Goal: Task Accomplishment & Management: Use online tool/utility

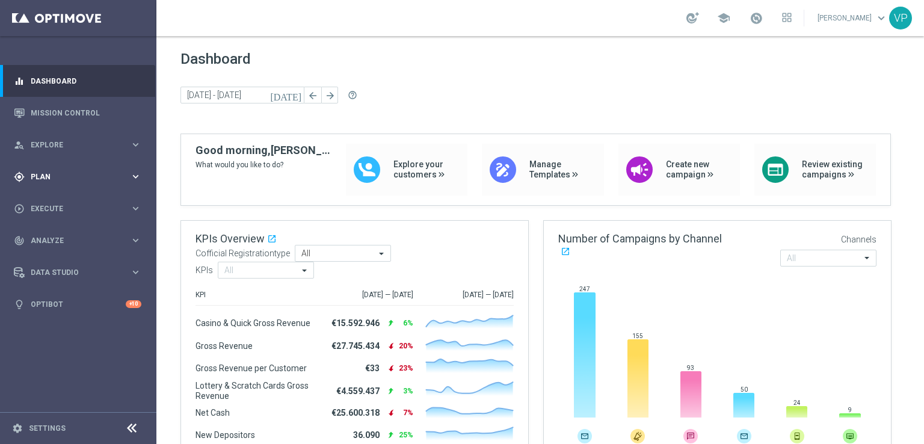
click at [94, 179] on span "Plan" at bounding box center [80, 176] width 99 height 7
click at [40, 239] on span "Templates" at bounding box center [75, 237] width 86 height 7
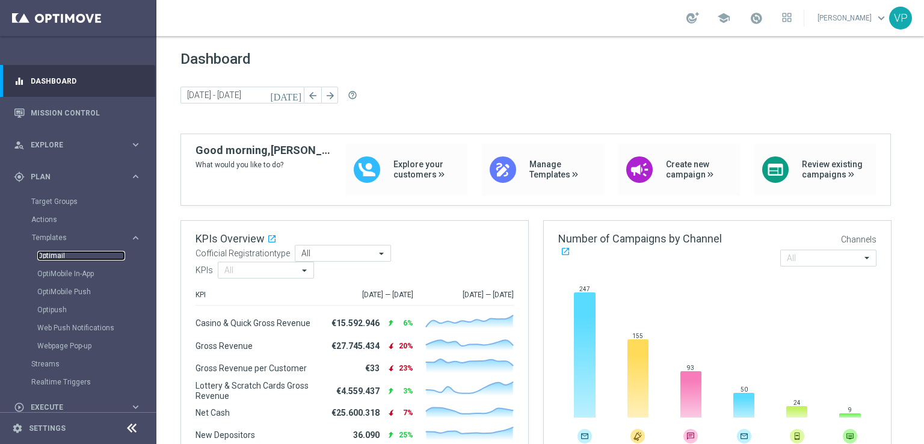
click at [57, 255] on link "Optimail" at bounding box center [81, 256] width 88 height 10
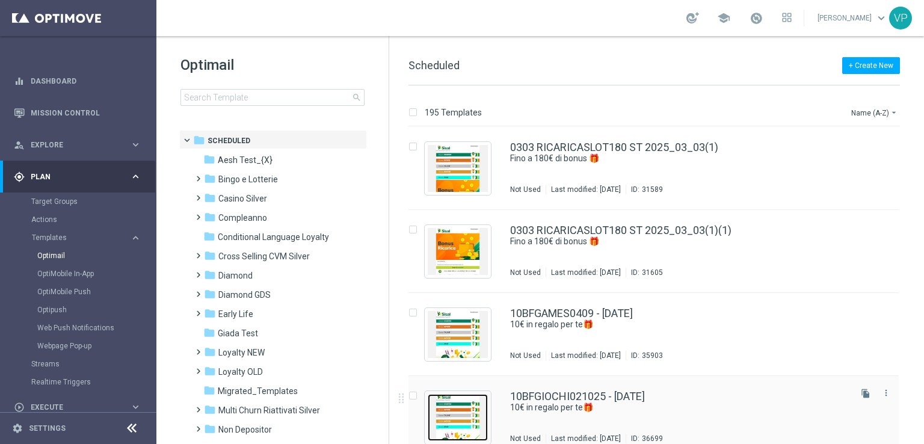
click at [431, 436] on img "Press SPACE to select this row." at bounding box center [458, 417] width 60 height 47
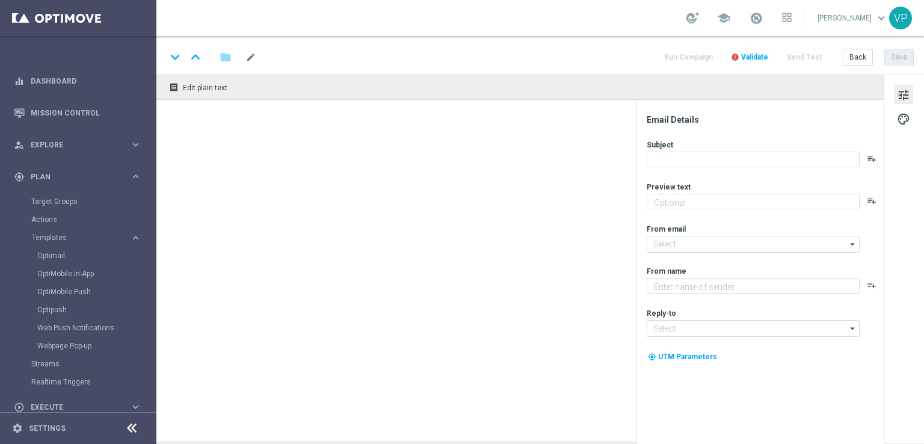
type textarea "da usare su qualsiasi gioco!"
type input "[EMAIL_ADDRESS][DOMAIN_NAME]"
type textarea "Sisal"
type input "[EMAIL_ADDRESS][DOMAIN_NAME]"
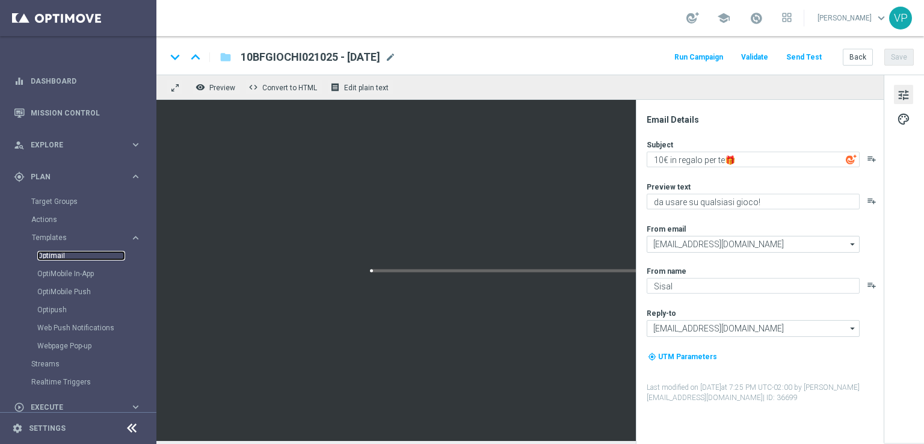
click at [55, 251] on link "Optimail" at bounding box center [81, 256] width 88 height 10
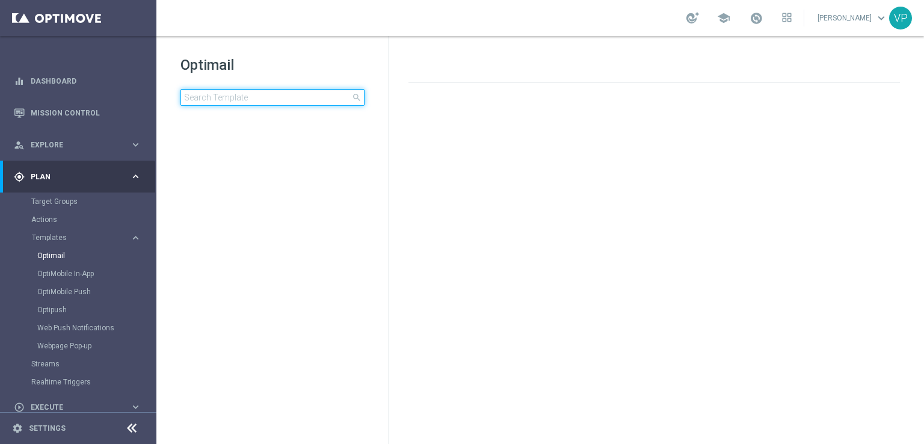
click at [306, 102] on input at bounding box center [272, 97] width 184 height 17
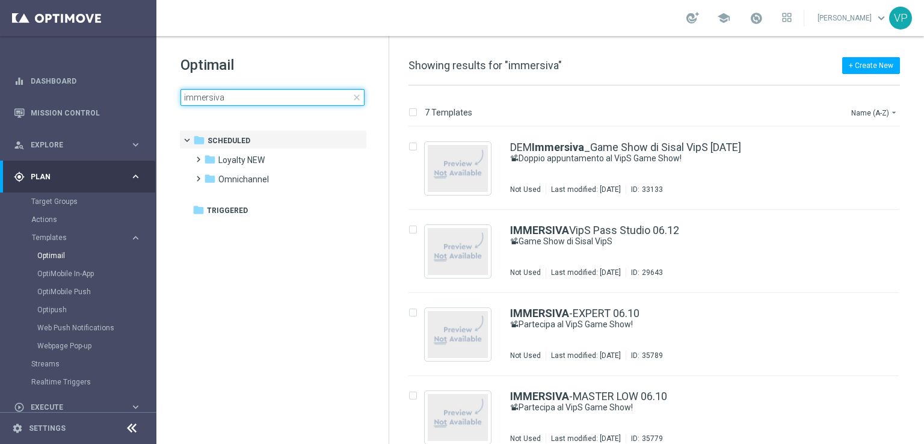
type input "immersiva"
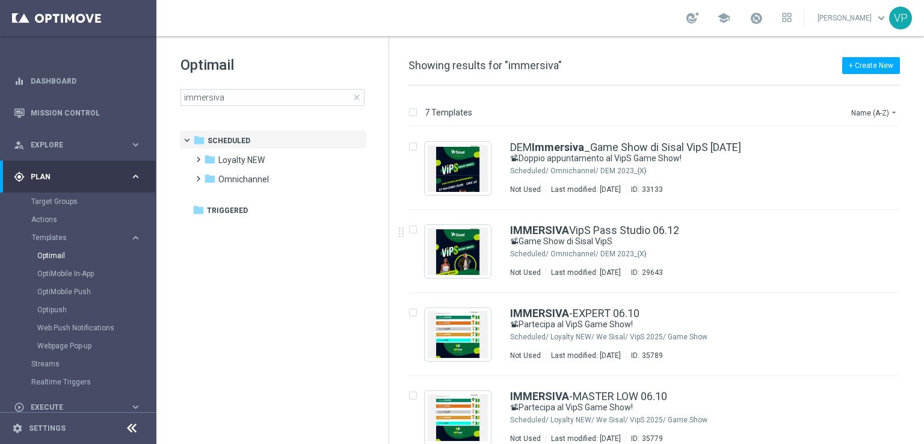
drag, startPoint x: 917, startPoint y: 227, endPoint x: 919, endPoint y: 234, distance: 6.9
click at [919, 246] on div "insert_drive_file DEM Immersiva _Game Show di Sisal VipS [DATE] 📽Doppio appunta…" at bounding box center [658, 285] width 525 height 317
drag, startPoint x: 918, startPoint y: 227, endPoint x: 913, endPoint y: 378, distance: 151.7
click at [913, 378] on div "insert_drive_file DEM Immersiva _Game Show di Sisal VipS [DATE] 📽Doppio appunta…" at bounding box center [658, 417] width 525 height 581
drag, startPoint x: 922, startPoint y: 204, endPoint x: 920, endPoint y: 339, distance: 134.8
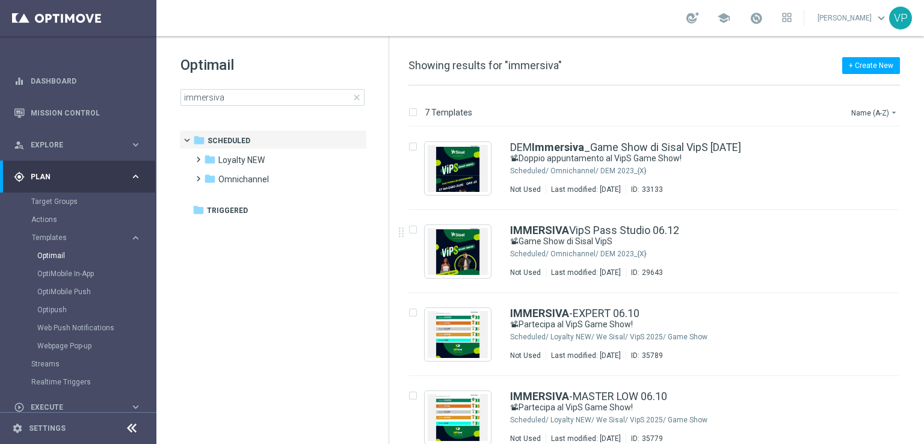
click at [920, 339] on div "7 Templates Name (A-Z) arrow_drop_down Drag here to set row groups Drag here to…" at bounding box center [656, 264] width 535 height 359
drag, startPoint x: 922, startPoint y: 123, endPoint x: 923, endPoint y: 206, distance: 83.0
click at [923, 206] on div "7 Templates Name (A-Z) arrow_drop_down Drag here to set row groups Drag here to…" at bounding box center [656, 264] width 535 height 359
click at [922, 338] on div "7 Templates Name (A-Z) arrow_drop_down Drag here to set row groups Drag here to…" at bounding box center [656, 264] width 535 height 359
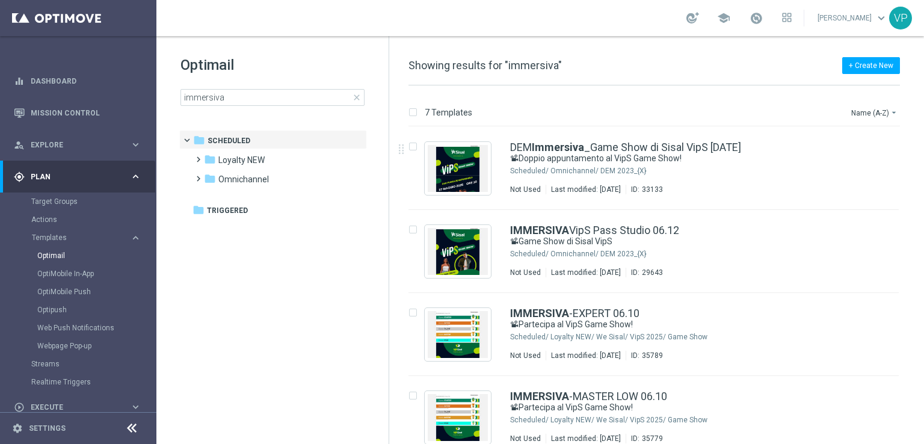
click at [922, 338] on div "7 Templates Name (A-Z) arrow_drop_down Drag here to set row groups Drag here to…" at bounding box center [656, 264] width 535 height 359
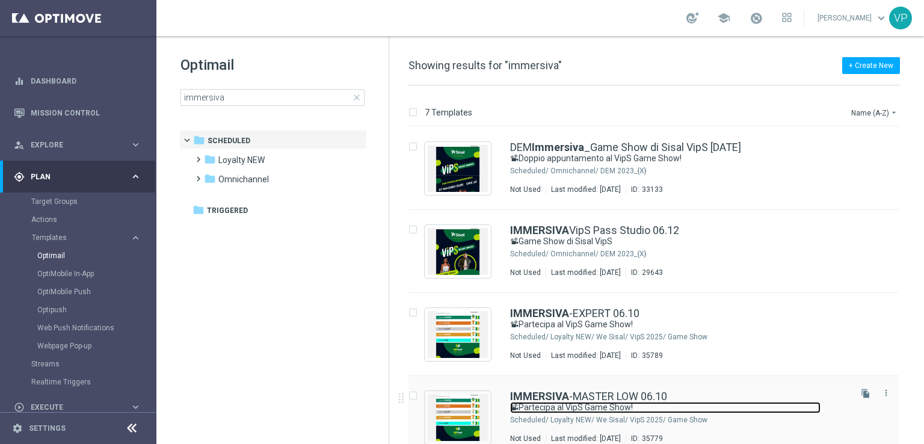
click at [711, 405] on link "📽Partecipa al VipS Game Show!" at bounding box center [665, 407] width 310 height 11
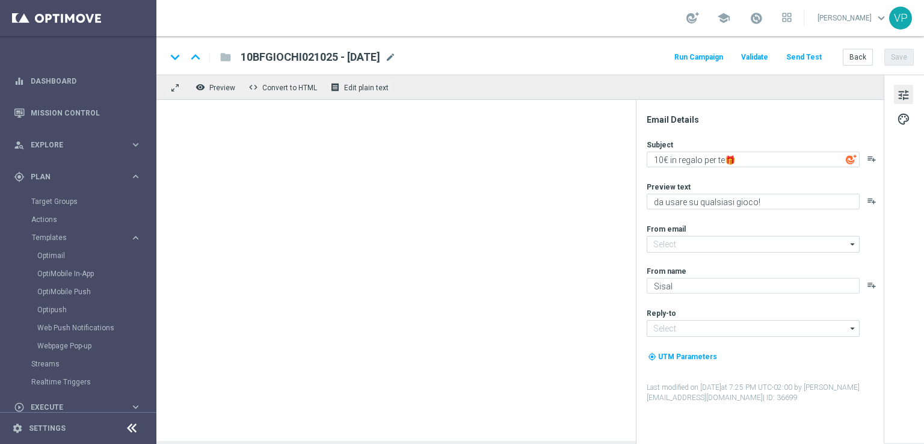
type input "[EMAIL_ADDRESS][DOMAIN_NAME]"
type textarea "📽Partecipa al VipS Game Show!"
type textarea "Celebra con noi la decima puntata!"
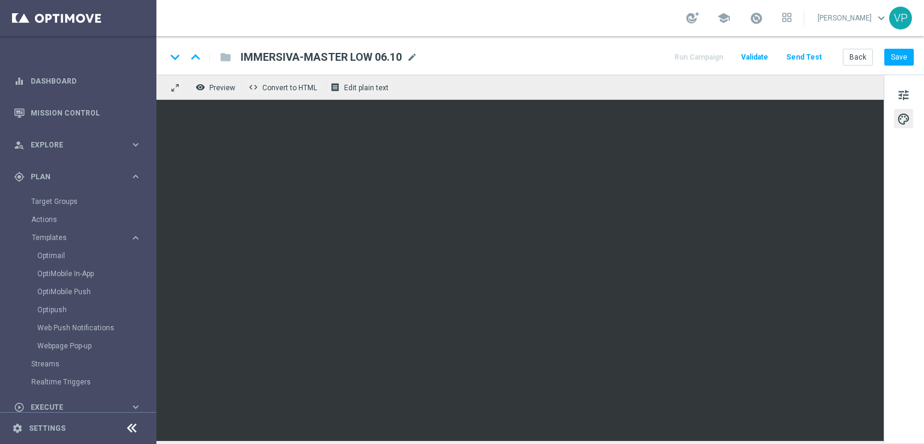
click at [923, 277] on div "tune palette" at bounding box center [904, 259] width 40 height 368
click at [897, 57] on button "Save" at bounding box center [898, 57] width 29 height 17
click at [813, 57] on button "Send Test" at bounding box center [804, 57] width 39 height 16
click at [797, 60] on button "Send Test" at bounding box center [804, 57] width 39 height 16
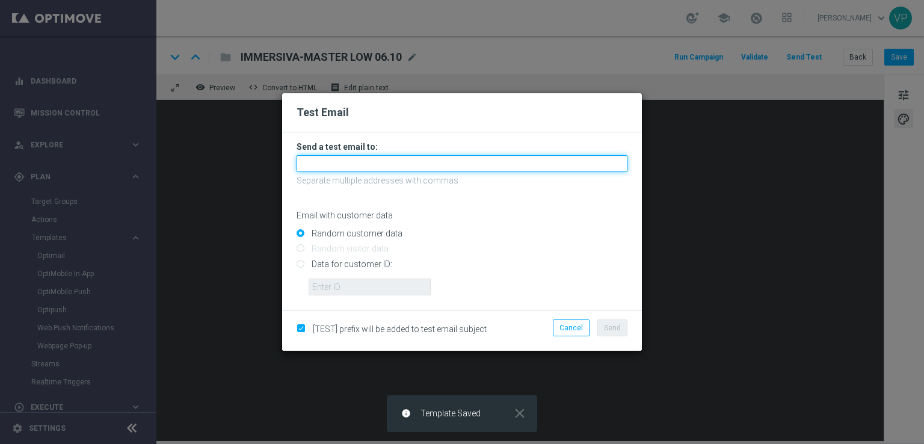
click at [433, 159] on input "text" at bounding box center [462, 163] width 331 height 17
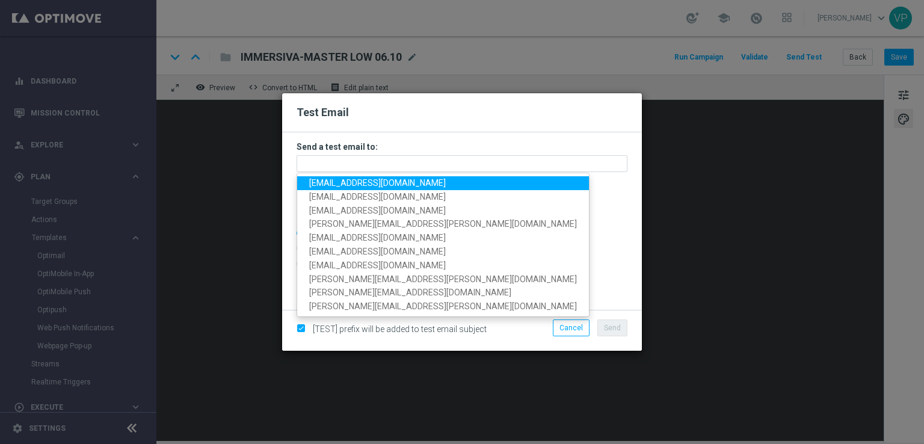
click at [327, 183] on span "[EMAIL_ADDRESS][DOMAIN_NAME]" at bounding box center [377, 183] width 137 height 10
type input "[EMAIL_ADDRESS][DOMAIN_NAME]"
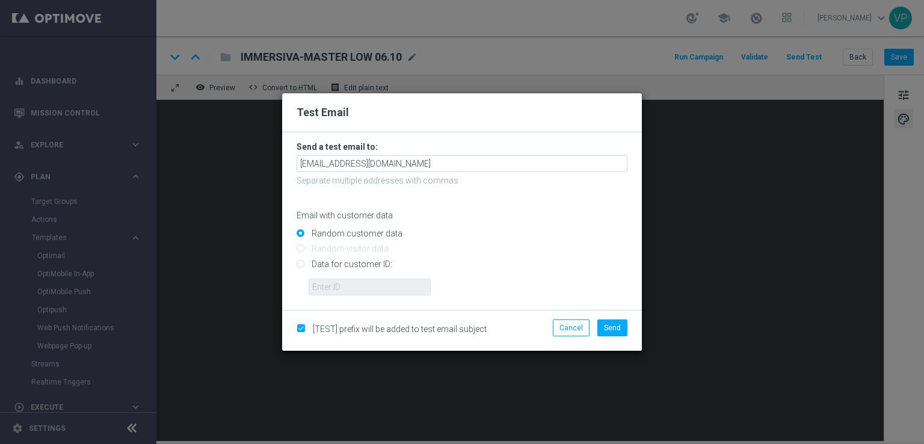
click at [327, 261] on input "Data for customer ID:" at bounding box center [462, 269] width 331 height 17
radio input "true"
click at [339, 270] on input "Data for customer ID:" at bounding box center [462, 269] width 331 height 17
click at [349, 285] on input "text" at bounding box center [370, 287] width 122 height 17
type input "914911"
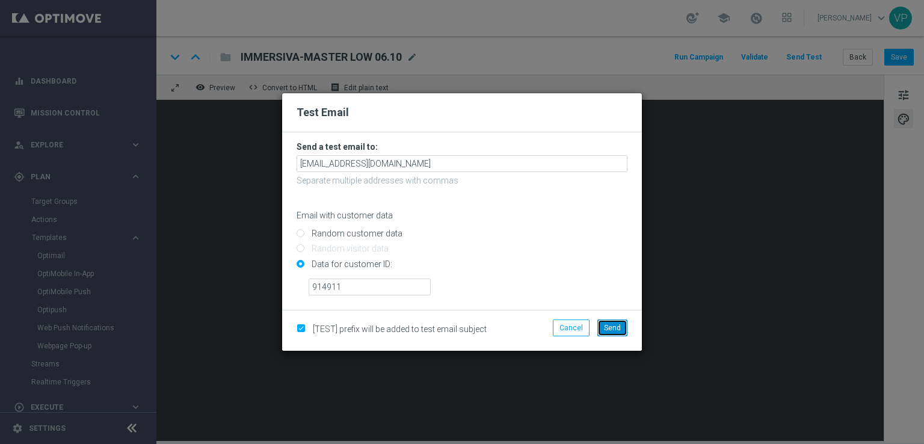
click at [614, 324] on span "Send" at bounding box center [612, 328] width 17 height 8
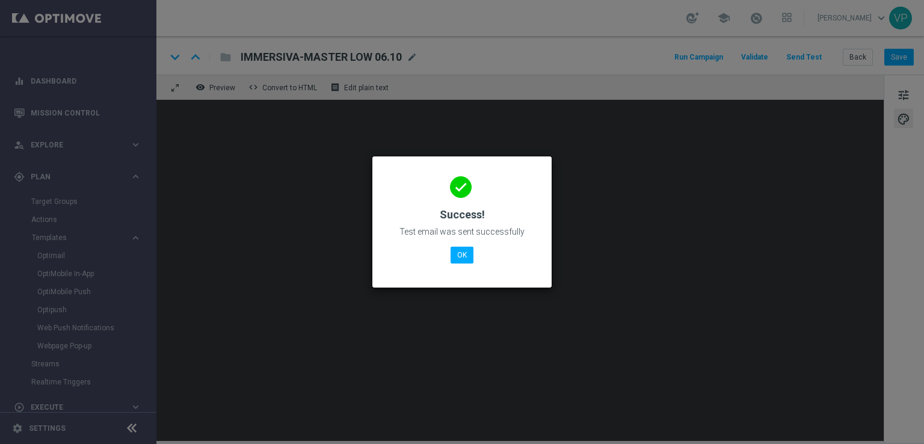
drag, startPoint x: 896, startPoint y: 264, endPoint x: 900, endPoint y: 196, distance: 68.1
click at [896, 264] on modal-container "done Success! Test email was sent successfully OK" at bounding box center [462, 222] width 924 height 444
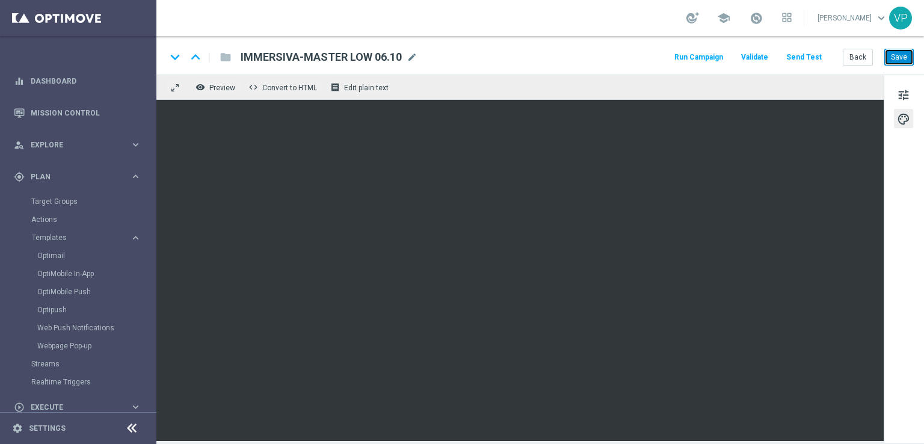
click at [898, 63] on button "Save" at bounding box center [898, 57] width 29 height 17
click at [849, 61] on button "Back" at bounding box center [858, 57] width 30 height 17
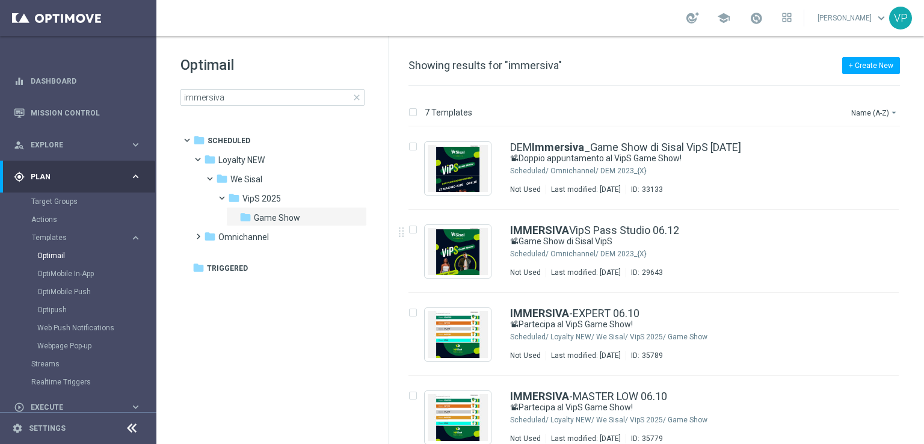
drag, startPoint x: 923, startPoint y: 190, endPoint x: 922, endPoint y: 253, distance: 63.2
click at [923, 256] on div "7 Templates Name (A-Z) arrow_drop_down Drag here to set row groups Drag here to…" at bounding box center [656, 264] width 535 height 359
drag, startPoint x: 923, startPoint y: 292, endPoint x: 871, endPoint y: 330, distance: 64.6
click at [923, 337] on div "7 Templates Name (A-Z) arrow_drop_down Drag here to set row groups Drag here to…" at bounding box center [656, 264] width 535 height 359
click at [801, 343] on div "IMMERSIVA -EXPERT 06.10 📽Partecipa al VipS Game Show! Scheduled/ Loyalty NEW/ W…" at bounding box center [679, 334] width 338 height 52
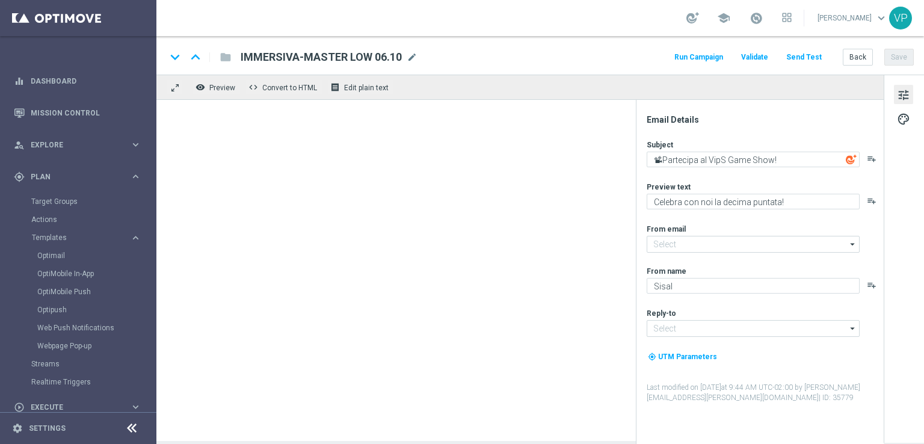
type input "[EMAIL_ADDRESS][DOMAIN_NAME]"
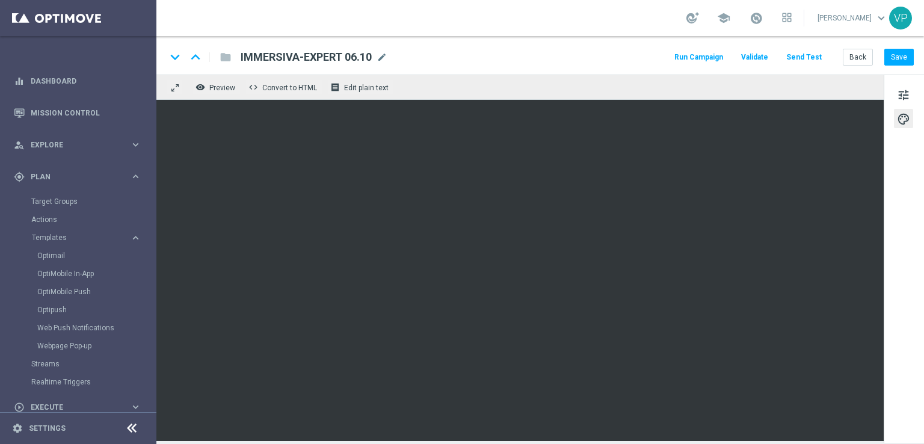
drag, startPoint x: 892, startPoint y: 202, endPoint x: 886, endPoint y: 275, distance: 73.0
click at [886, 275] on div "tune palette" at bounding box center [904, 259] width 40 height 368
click at [894, 61] on button "Save" at bounding box center [898, 57] width 29 height 17
click at [795, 56] on button "Send Test" at bounding box center [804, 57] width 39 height 16
click at [808, 60] on button "Send Test" at bounding box center [804, 57] width 39 height 16
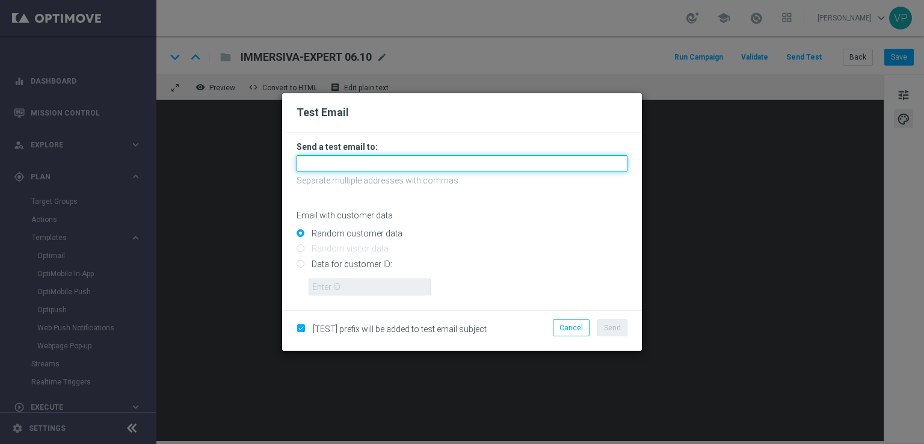
click at [405, 169] on input "text" at bounding box center [462, 163] width 331 height 17
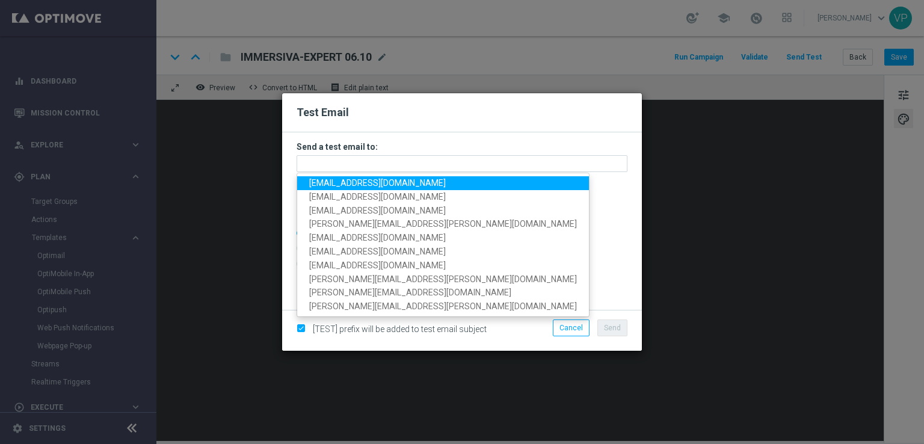
click at [330, 183] on span "[EMAIL_ADDRESS][DOMAIN_NAME]" at bounding box center [377, 183] width 137 height 10
type input "[EMAIL_ADDRESS][DOMAIN_NAME]"
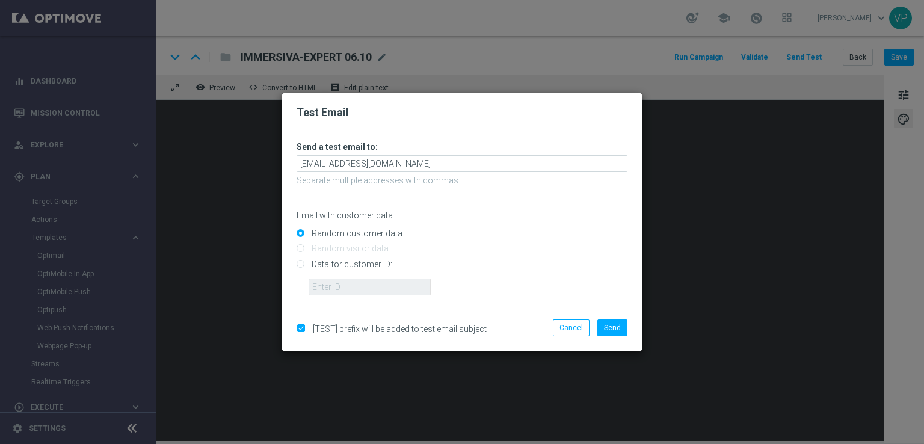
click at [346, 267] on input "Data for customer ID:" at bounding box center [462, 269] width 331 height 17
radio input "true"
drag, startPoint x: 356, startPoint y: 285, endPoint x: 359, endPoint y: 294, distance: 10.1
click at [356, 285] on input "text" at bounding box center [370, 287] width 122 height 17
type input "3262295"
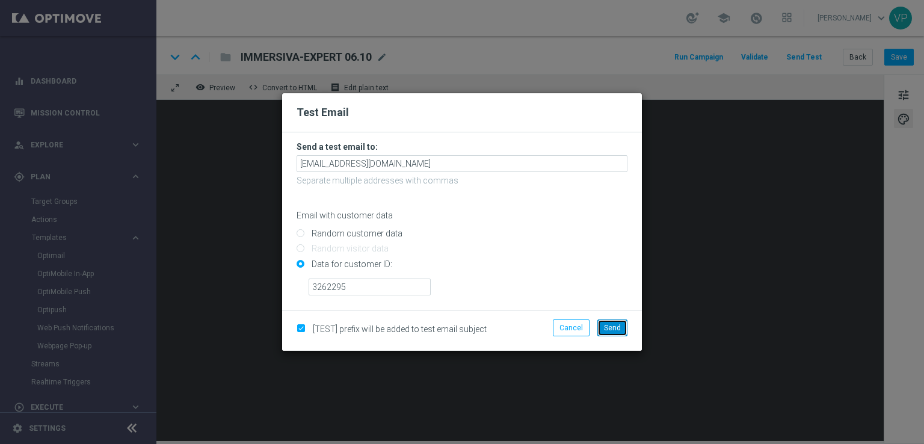
click at [622, 324] on button "Send" at bounding box center [612, 327] width 30 height 17
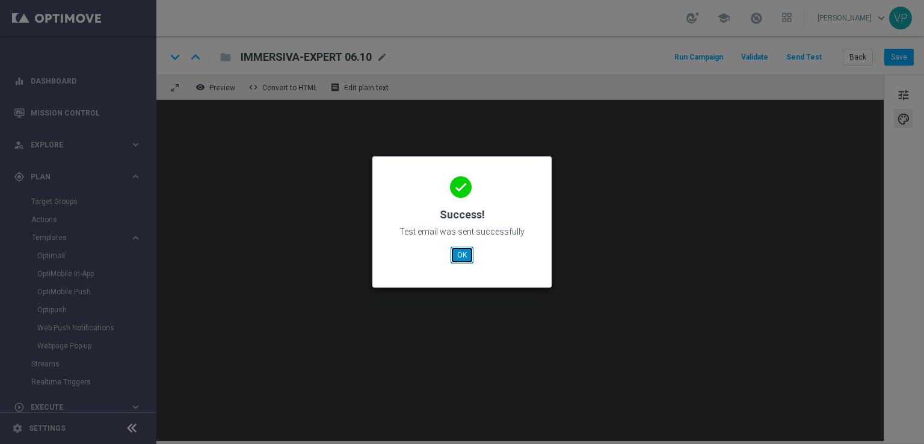
click at [460, 257] on button "OK" at bounding box center [462, 255] width 23 height 17
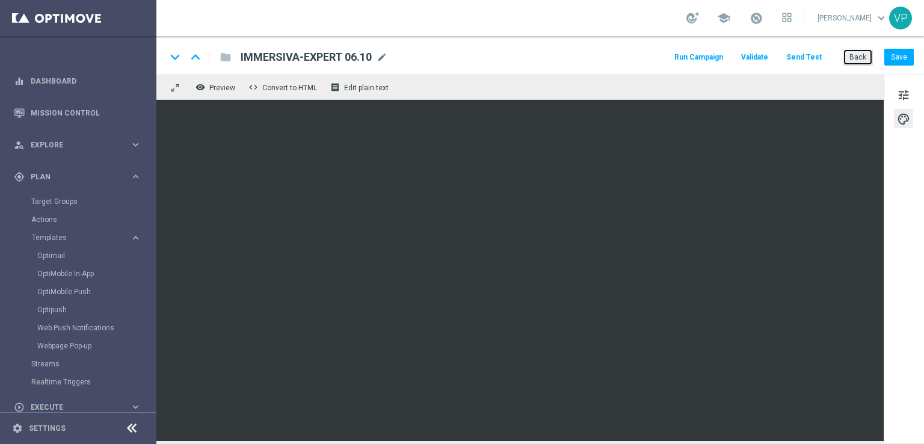
click at [866, 61] on button "Back" at bounding box center [858, 57] width 30 height 17
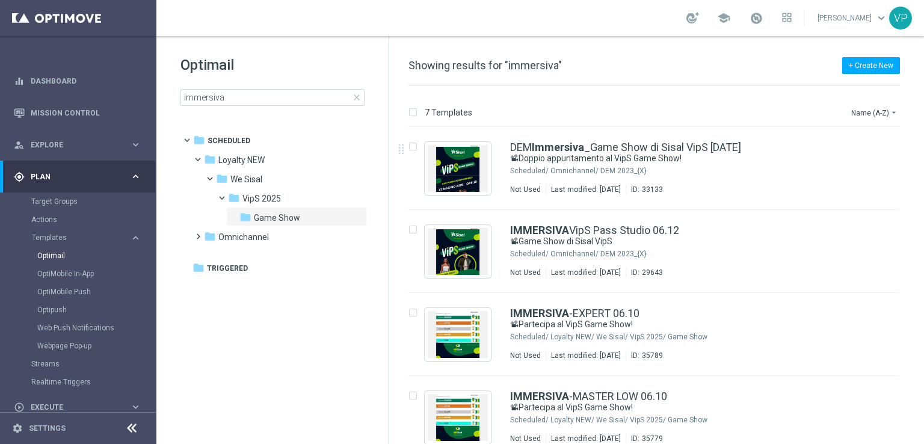
drag, startPoint x: 922, startPoint y: 146, endPoint x: 923, endPoint y: 324, distance: 178.1
click at [923, 324] on div "7 Templates Name (A-Z) arrow_drop_down Drag here to set row groups Drag here to…" at bounding box center [656, 264] width 535 height 359
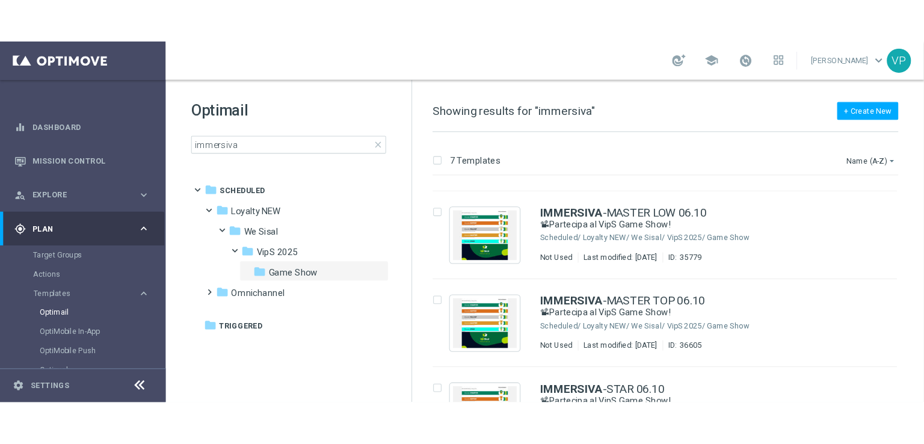
scroll to position [245, 0]
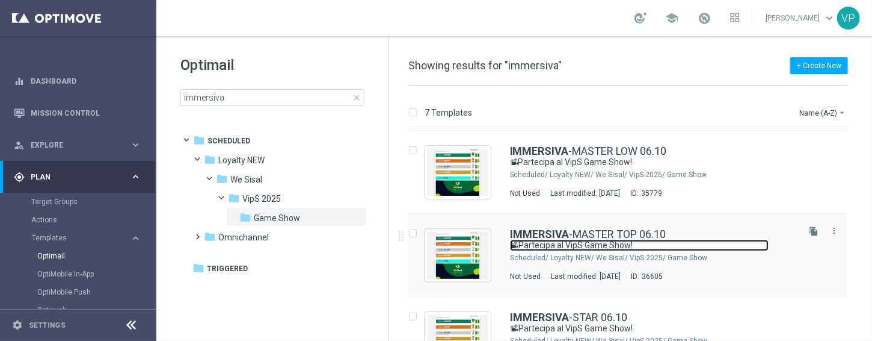
click at [763, 244] on link "📽Partecipa al VipS Game Show!" at bounding box center [639, 244] width 259 height 11
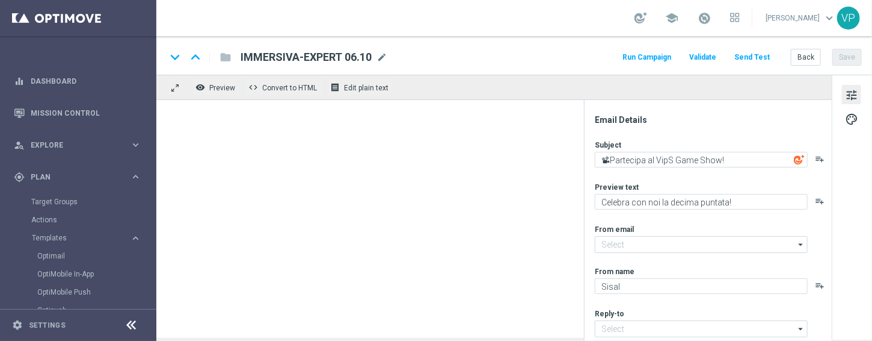
type input "[EMAIL_ADDRESS][DOMAIN_NAME]"
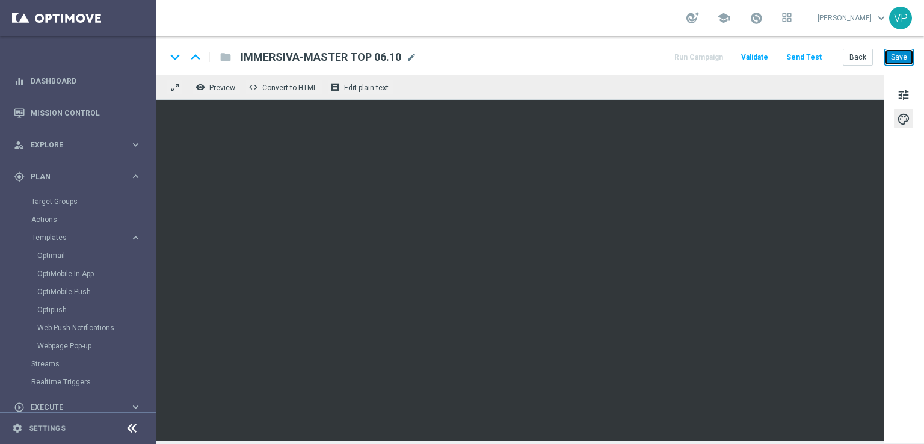
click at [905, 61] on button "Save" at bounding box center [898, 57] width 29 height 17
click at [813, 57] on button "Send Test" at bounding box center [804, 57] width 39 height 16
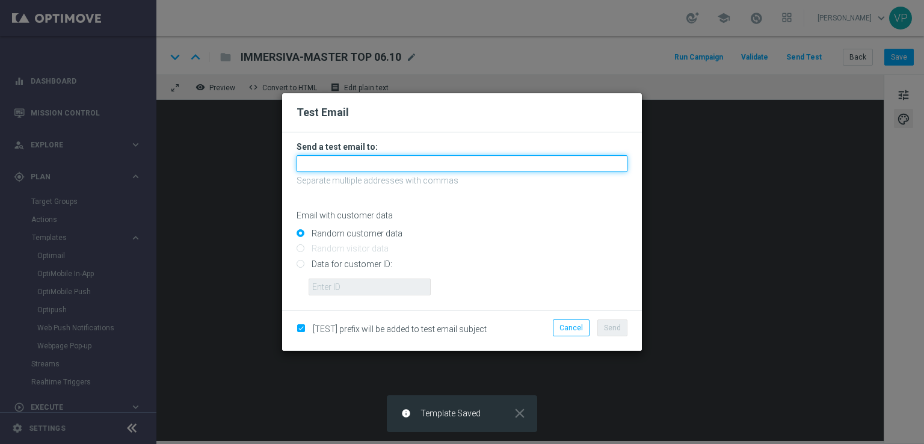
click at [443, 156] on input "text" at bounding box center [462, 163] width 331 height 17
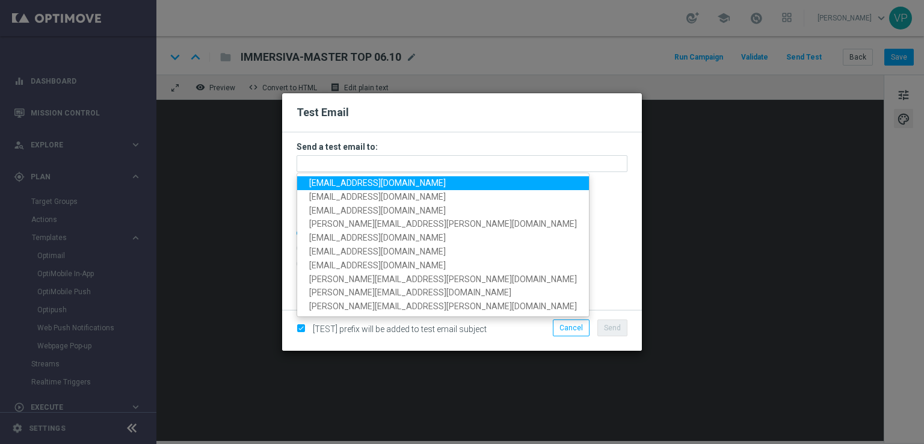
click at [322, 187] on span "[EMAIL_ADDRESS][DOMAIN_NAME]" at bounding box center [377, 183] width 137 height 10
type input "[EMAIL_ADDRESS][DOMAIN_NAME]"
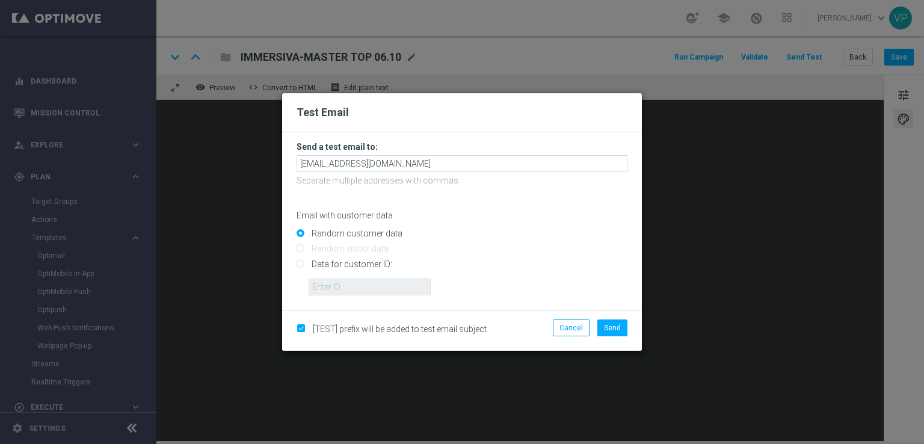
click at [349, 262] on input "Data for customer ID:" at bounding box center [462, 269] width 331 height 17
radio input "true"
click at [354, 292] on input "text" at bounding box center [370, 287] width 122 height 17
type input "3262295"
click at [614, 321] on button "Send" at bounding box center [612, 327] width 30 height 17
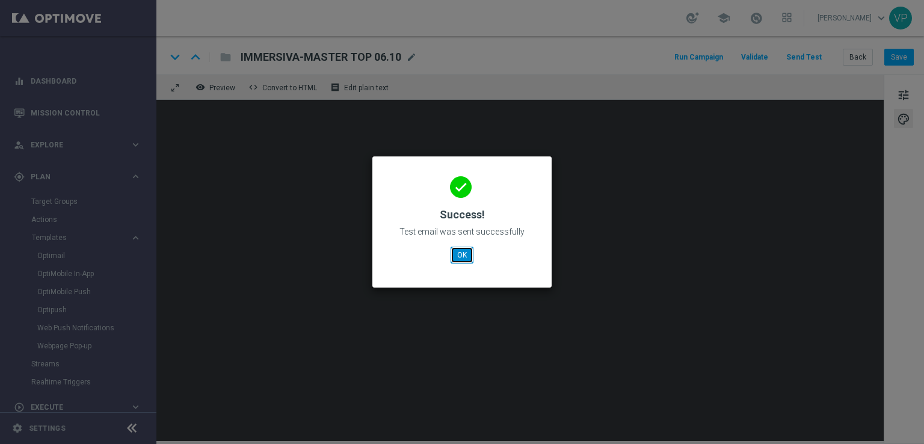
click at [458, 252] on button "OK" at bounding box center [462, 255] width 23 height 17
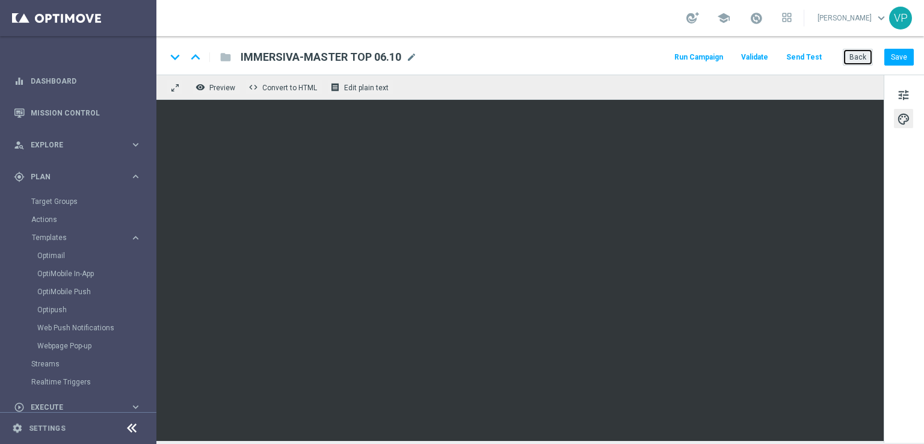
click at [861, 57] on button "Back" at bounding box center [858, 57] width 30 height 17
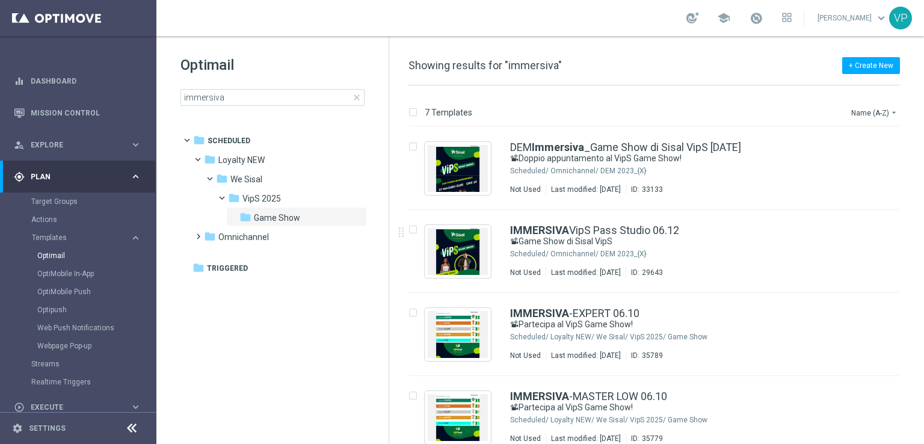
drag, startPoint x: 923, startPoint y: 209, endPoint x: 921, endPoint y: 301, distance: 92.1
click at [921, 301] on div "7 Templates Name (A-Z) arrow_drop_down Drag here to set row groups Drag here to…" at bounding box center [656, 264] width 535 height 359
drag, startPoint x: 921, startPoint y: 267, endPoint x: 923, endPoint y: 348, distance: 81.3
click at [923, 350] on div "7 Templates Name (A-Z) arrow_drop_down Drag here to set row groups Drag here to…" at bounding box center [656, 264] width 535 height 359
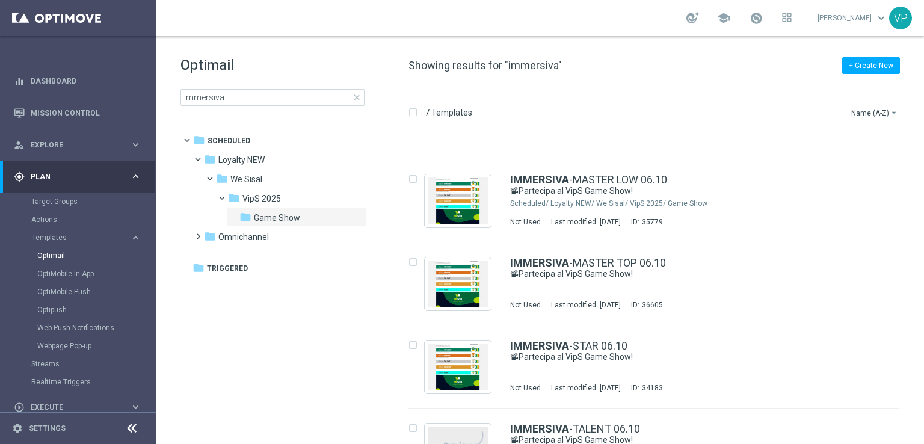
scroll to position [264, 0]
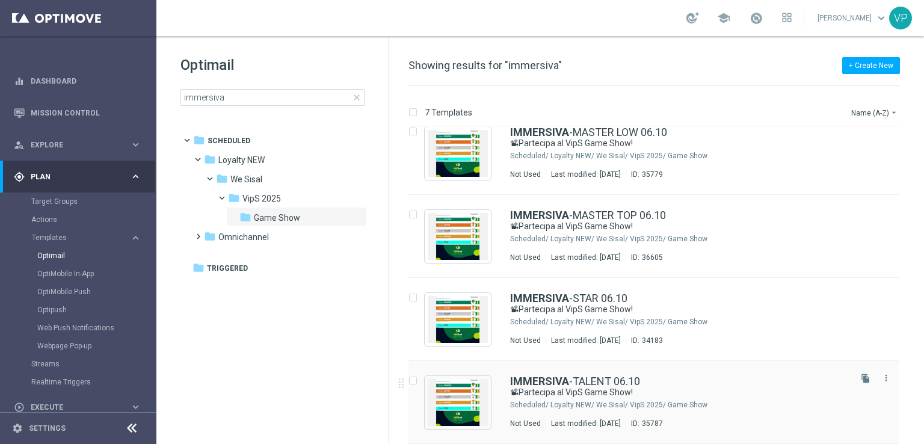
click at [806, 408] on div "Loyalty NEW/ We Sisal/ VipS 2025/ Game Show" at bounding box center [699, 405] width 298 height 10
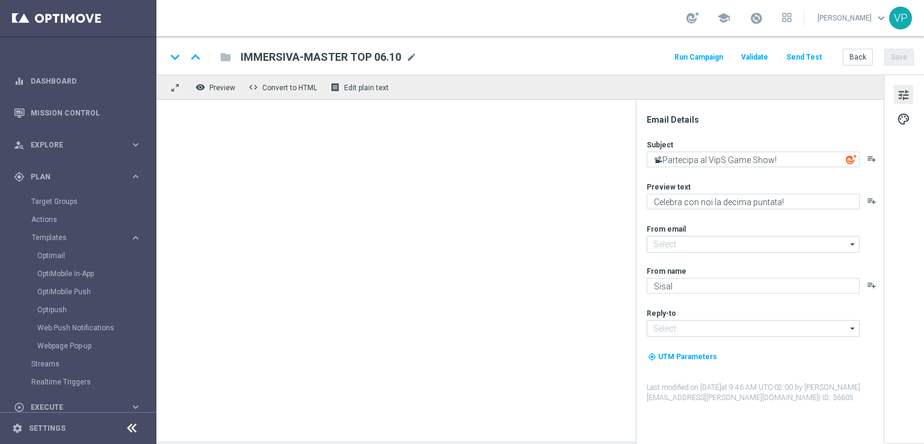
type input "[EMAIL_ADDRESS][DOMAIN_NAME]"
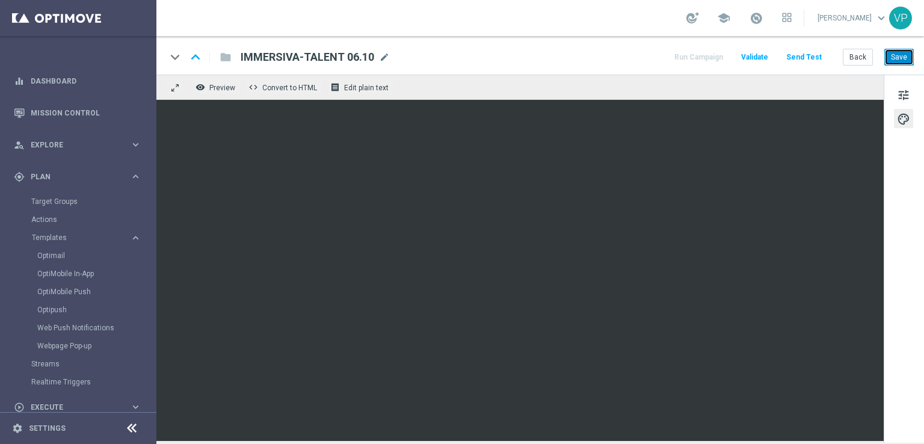
click at [898, 54] on button "Save" at bounding box center [898, 57] width 29 height 17
click at [808, 61] on button "Send Test" at bounding box center [804, 57] width 39 height 16
click at [801, 55] on button "Send Test" at bounding box center [804, 57] width 39 height 16
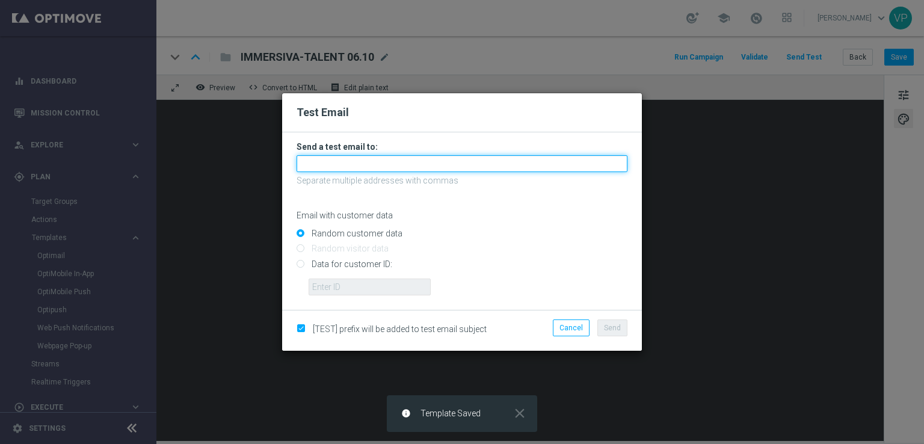
drag, startPoint x: 443, startPoint y: 163, endPoint x: 431, endPoint y: 170, distance: 14.0
click at [443, 163] on input "text" at bounding box center [462, 163] width 331 height 17
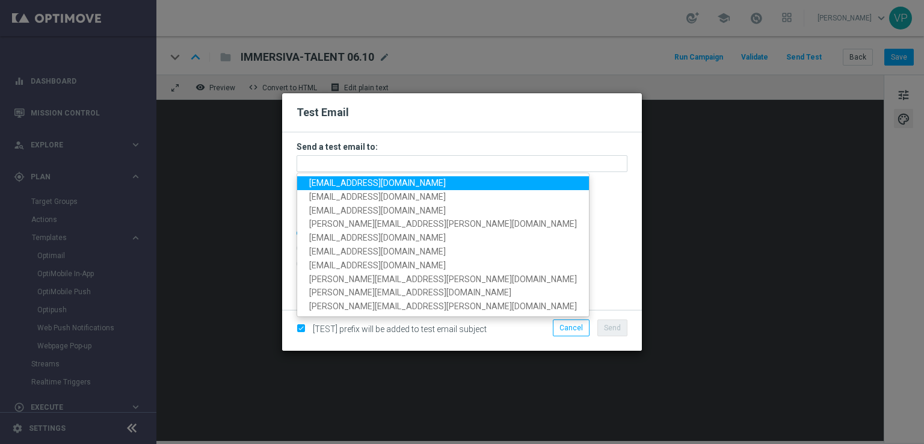
click at [333, 181] on span "[EMAIL_ADDRESS][DOMAIN_NAME]" at bounding box center [377, 183] width 137 height 10
type input "[EMAIL_ADDRESS][DOMAIN_NAME]"
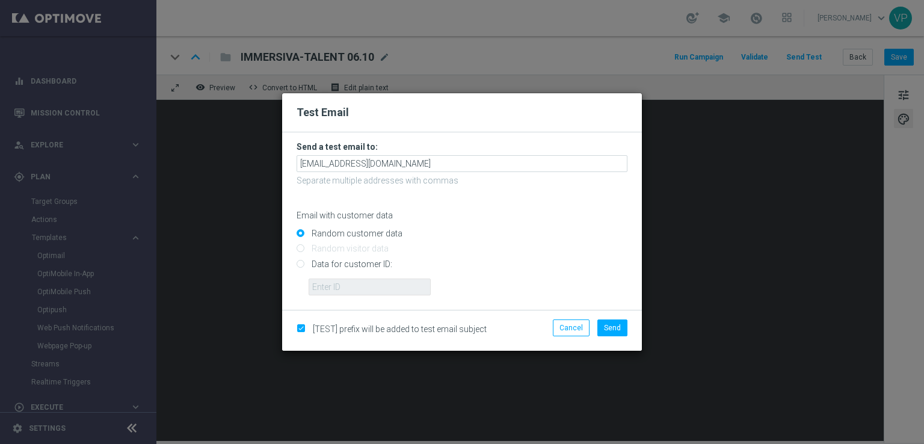
click at [375, 265] on input "Data for customer ID:" at bounding box center [462, 269] width 331 height 17
radio input "true"
click at [385, 291] on input "text" at bounding box center [370, 287] width 122 height 17
type input "3832155"
click at [612, 328] on span "Send" at bounding box center [612, 328] width 17 height 8
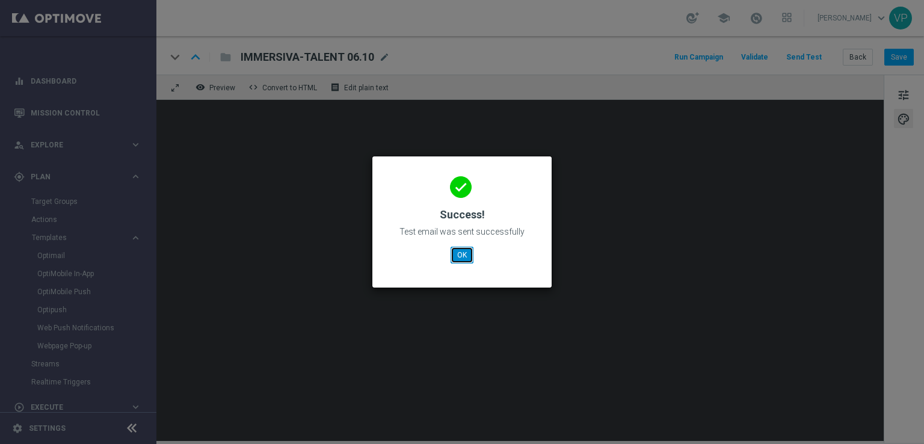
click at [470, 257] on button "OK" at bounding box center [462, 255] width 23 height 17
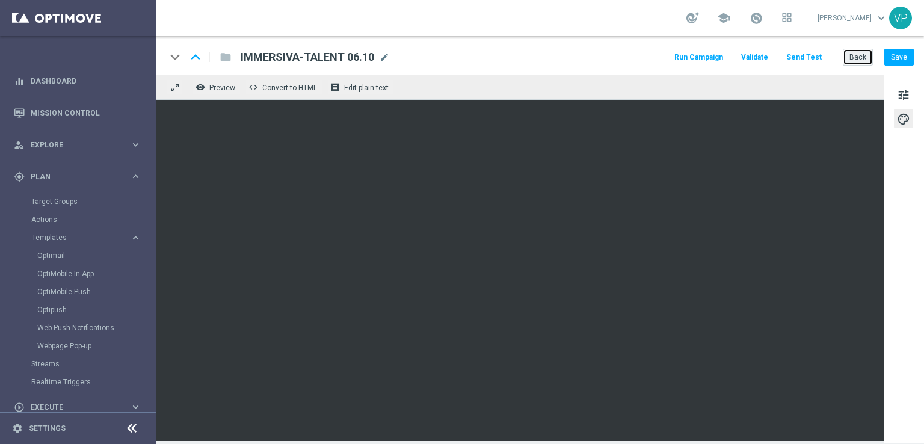
click at [856, 55] on button "Back" at bounding box center [858, 57] width 30 height 17
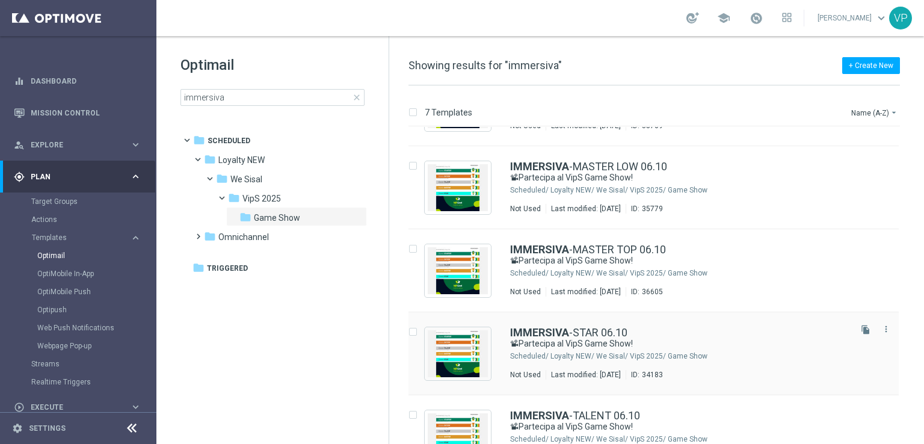
scroll to position [236, 0]
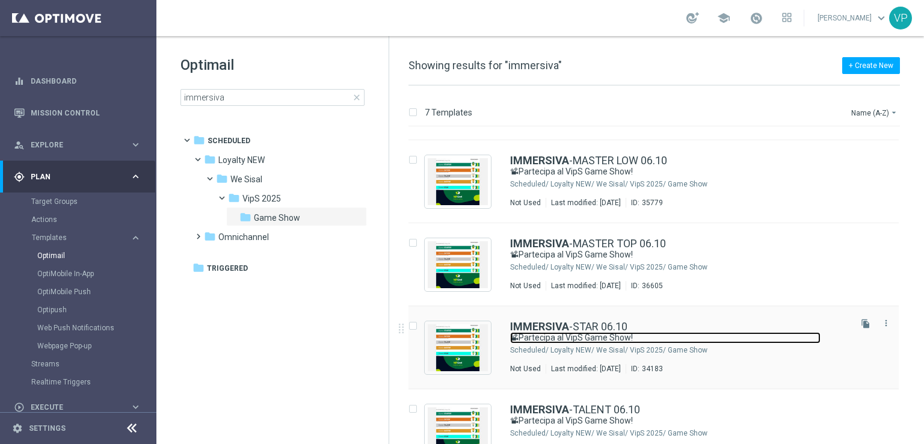
click at [701, 333] on link "📽Partecipa al VipS Game Show!" at bounding box center [665, 337] width 310 height 11
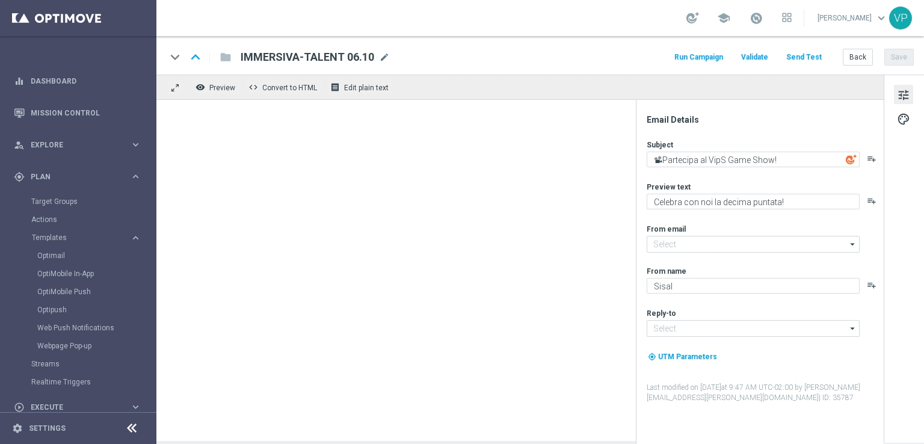
type input "[EMAIL_ADDRESS][DOMAIN_NAME]"
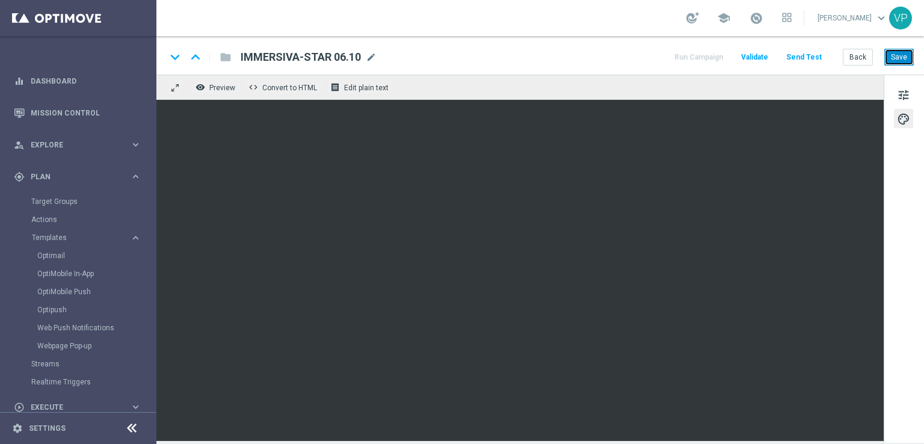
click at [898, 56] on button "Save" at bounding box center [898, 57] width 29 height 17
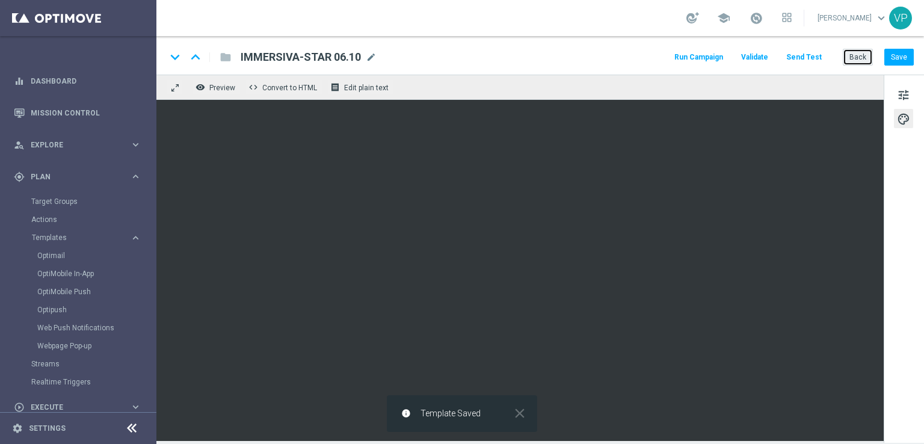
click at [864, 54] on button "Back" at bounding box center [858, 57] width 30 height 17
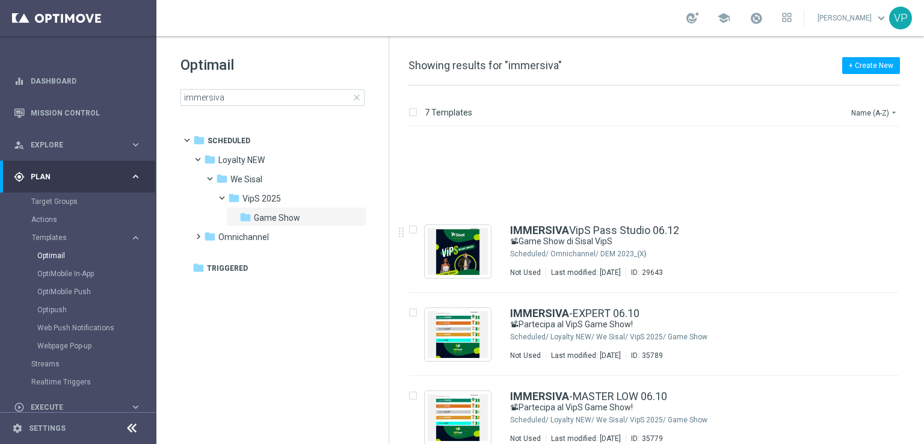
scroll to position [178, 0]
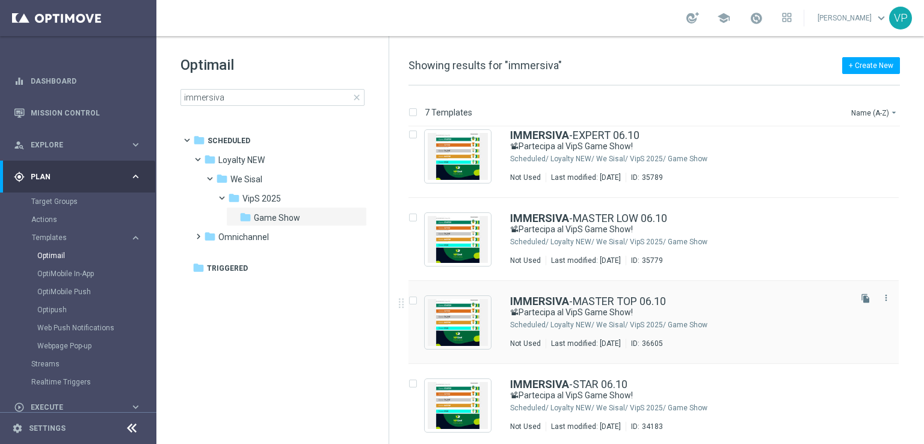
click at [803, 325] on div "Loyalty NEW/ We Sisal/ VipS 2025/ Game Show" at bounding box center [699, 325] width 298 height 10
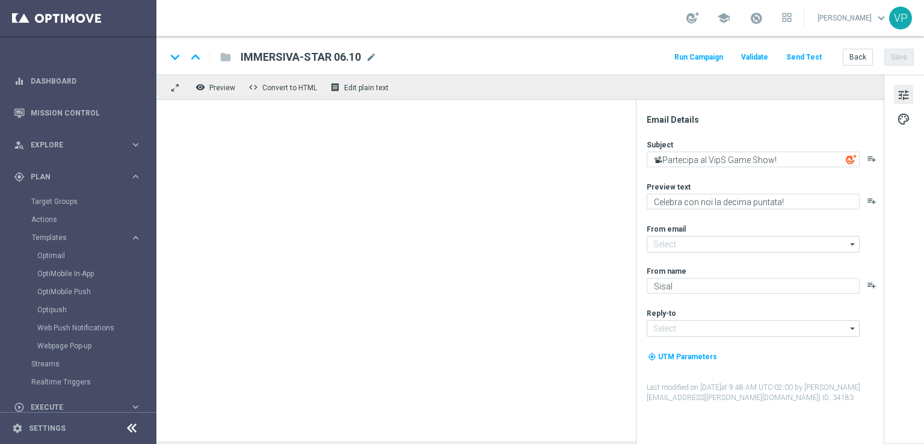
type input "[EMAIL_ADDRESS][DOMAIN_NAME]"
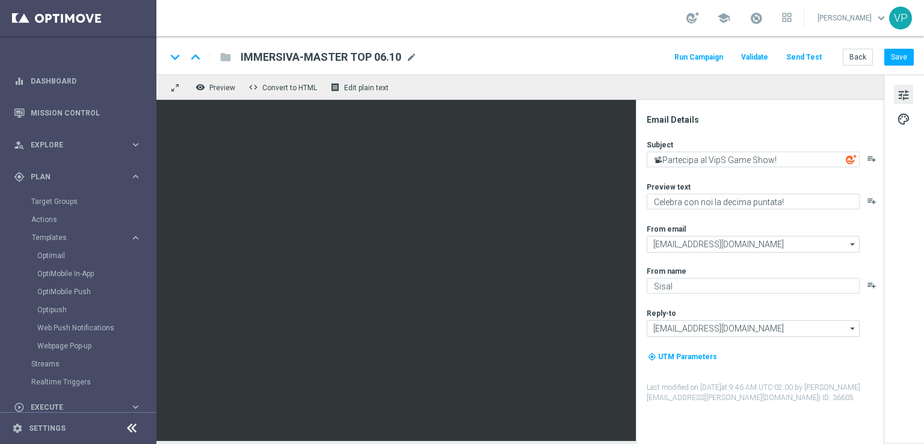
click at [805, 57] on button "Send Test" at bounding box center [804, 57] width 39 height 16
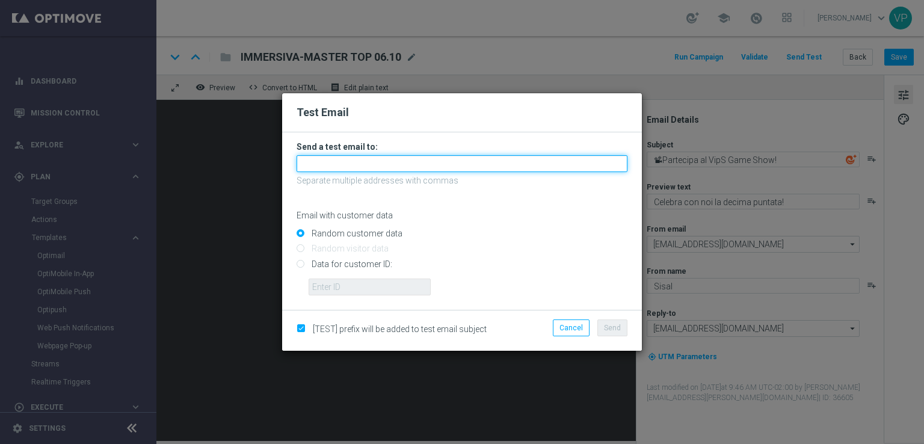
click at [568, 155] on input "text" at bounding box center [462, 163] width 331 height 17
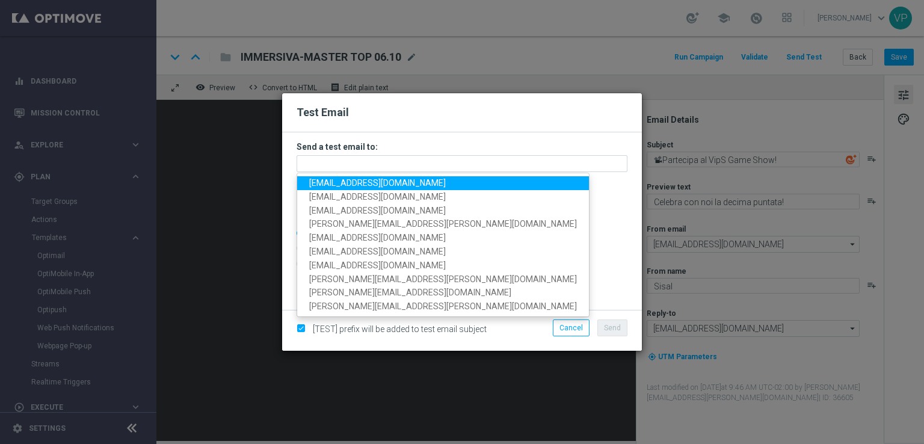
click at [314, 188] on link "[EMAIL_ADDRESS][DOMAIN_NAME]" at bounding box center [443, 183] width 292 height 14
type input "[EMAIL_ADDRESS][DOMAIN_NAME]"
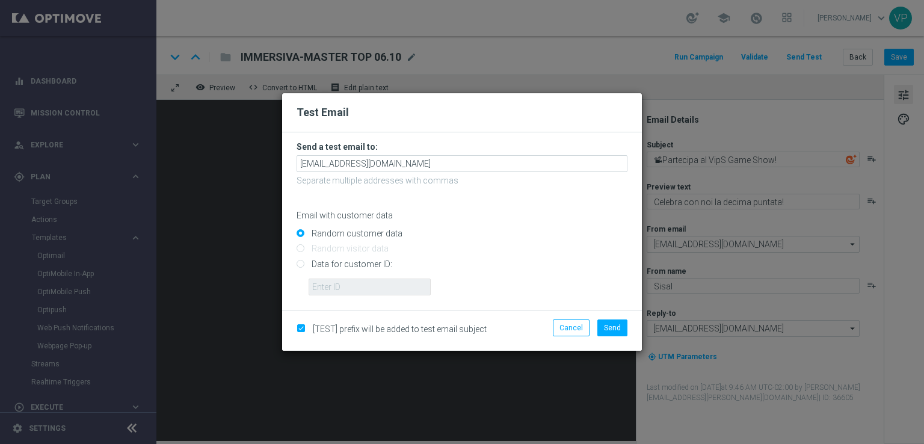
click at [360, 265] on input "Data for customer ID:" at bounding box center [462, 269] width 331 height 17
radio input "true"
click at [364, 291] on input "text" at bounding box center [370, 287] width 122 height 17
type input "3832155"
click at [618, 328] on span "Send" at bounding box center [612, 328] width 17 height 8
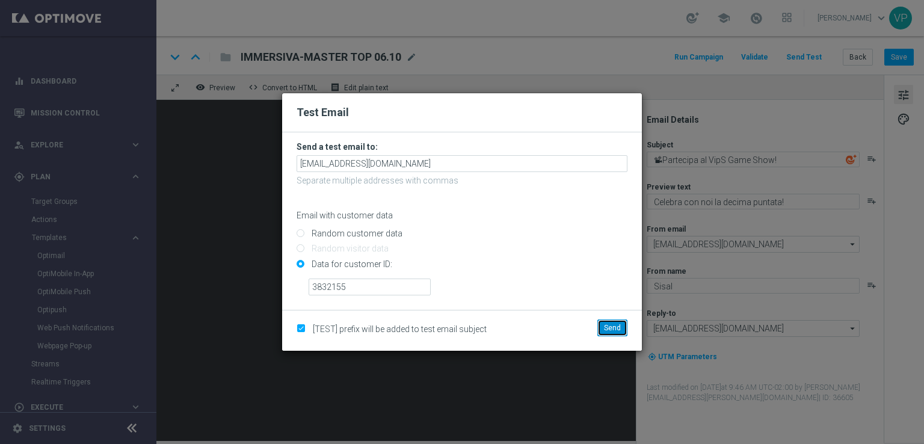
click at [597, 319] on button "Send" at bounding box center [612, 327] width 30 height 17
